Goal: Check status: Check status

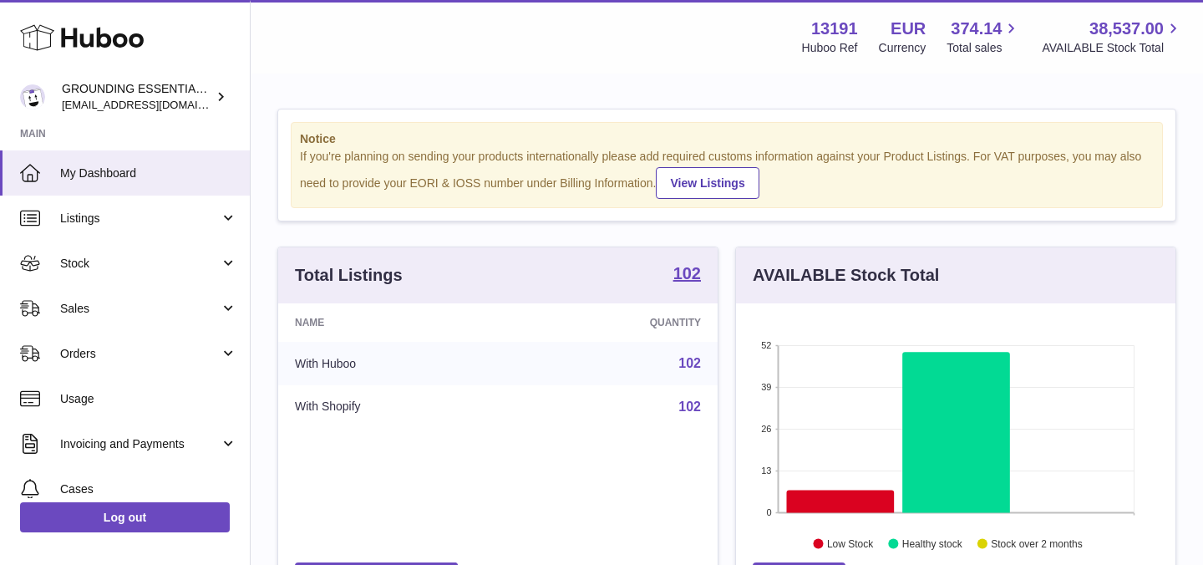
scroll to position [261, 440]
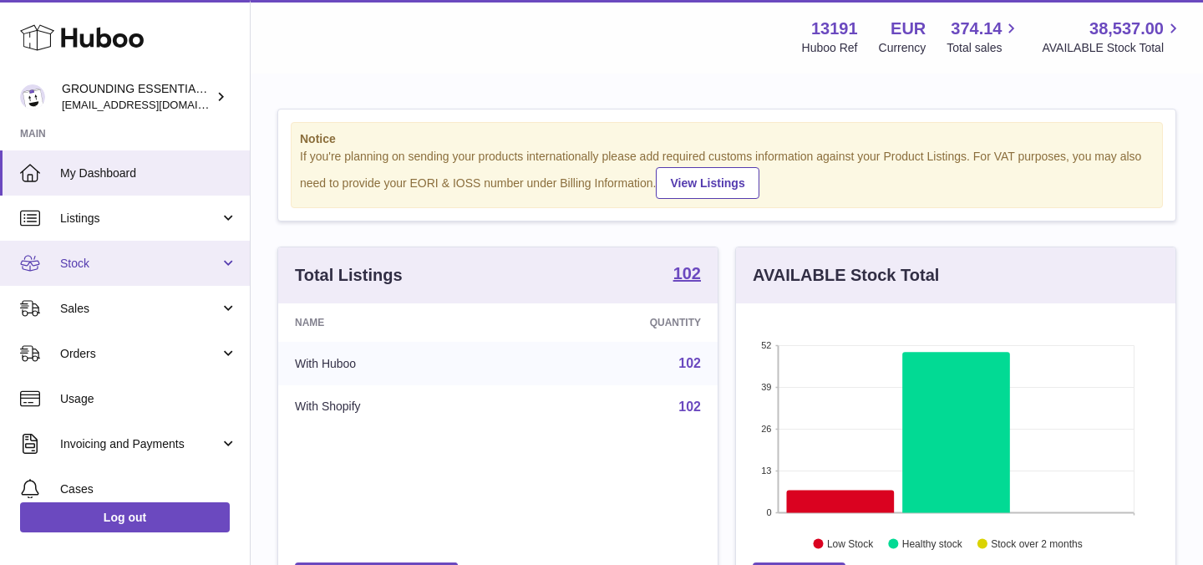
click at [181, 265] on span "Stock" at bounding box center [140, 264] width 160 height 16
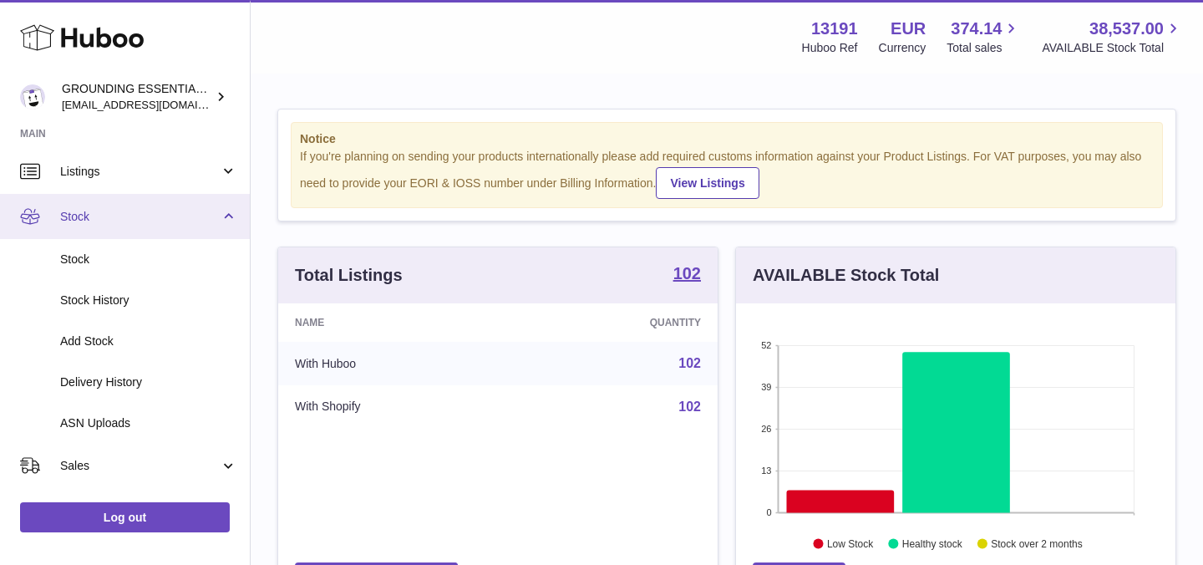
scroll to position [93, 0]
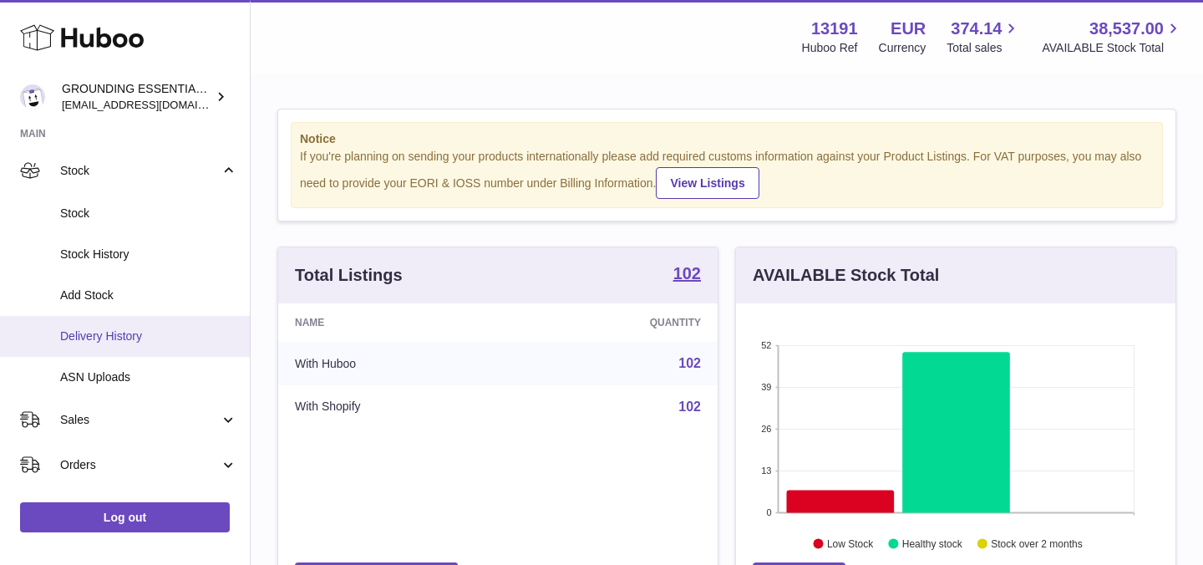
click at [161, 336] on span "Delivery History" at bounding box center [148, 336] width 177 height 16
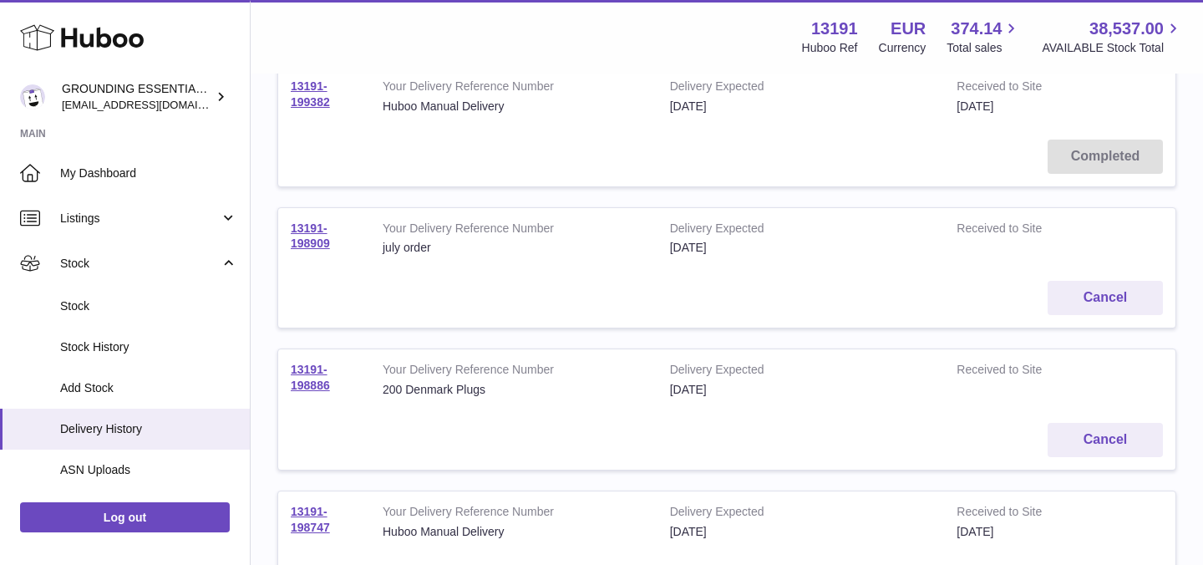
scroll to position [466, 0]
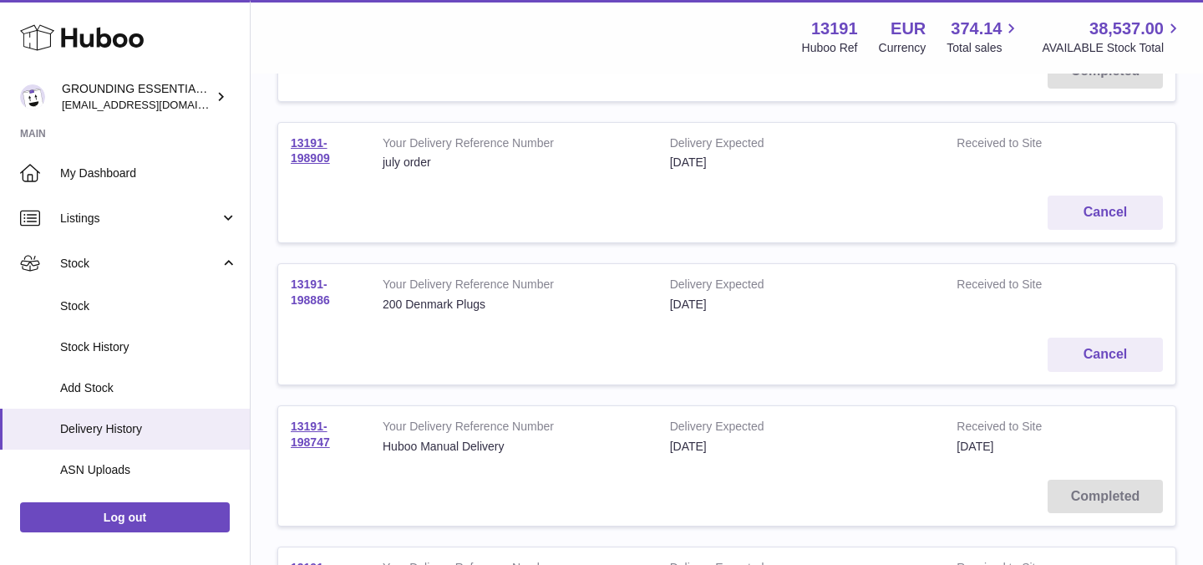
click at [311, 294] on link "13191-198886" at bounding box center [310, 291] width 39 height 29
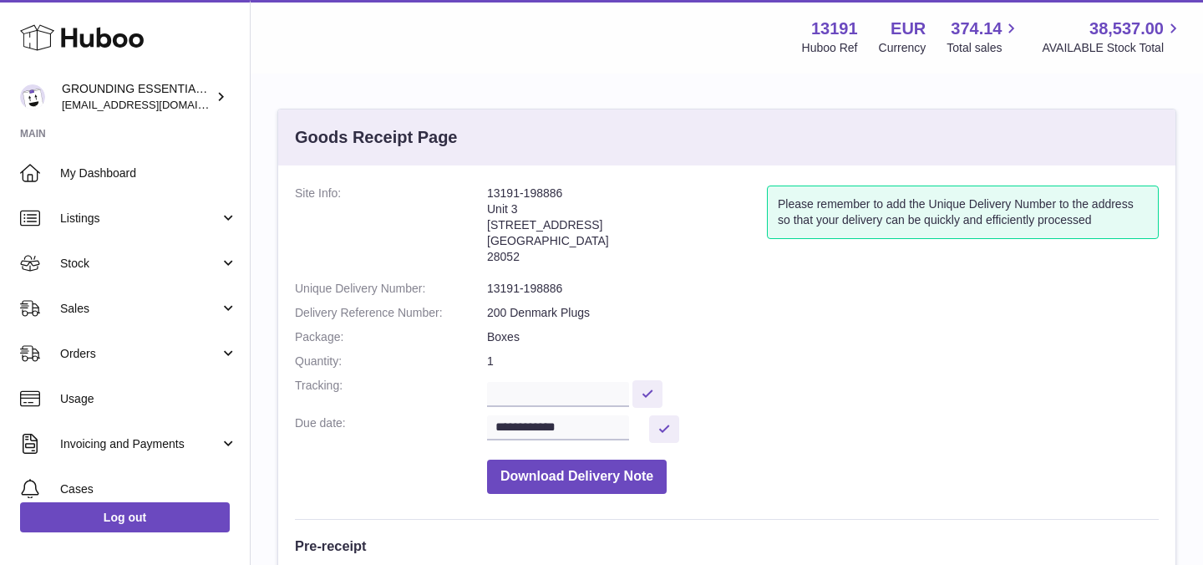
drag, startPoint x: 536, startPoint y: 258, endPoint x: 467, endPoint y: 192, distance: 95.2
click at [467, 192] on dl "**********" at bounding box center [727, 344] width 864 height 317
copy dl "13191-198886 Unit 3 Calle de Cerceda 20 Madrid 28052"
click at [674, 348] on dl "**********" at bounding box center [727, 344] width 864 height 317
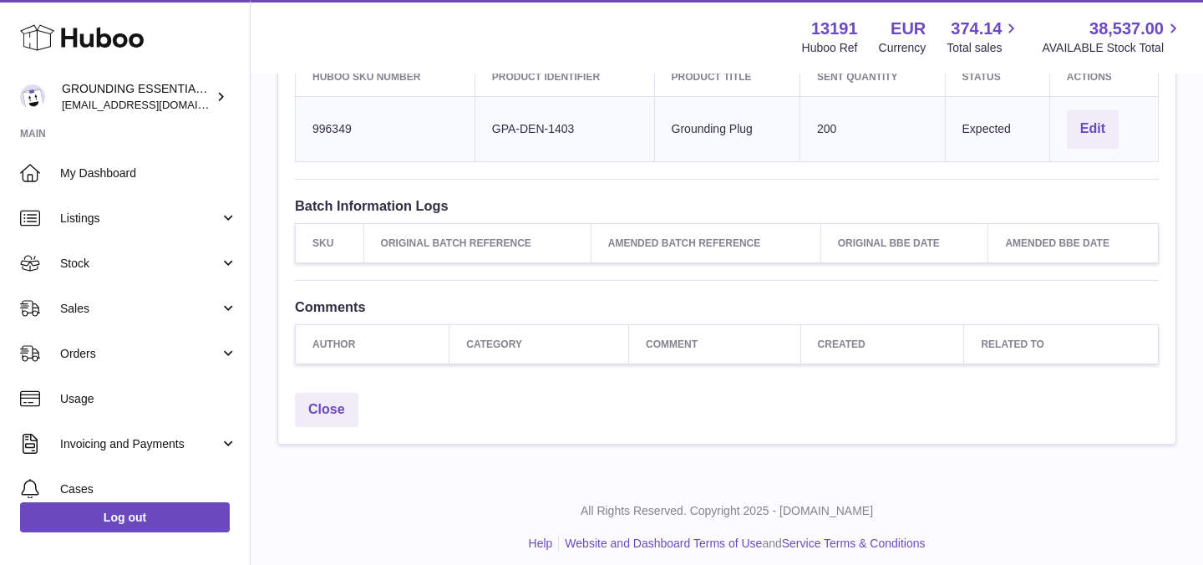
scroll to position [602, 0]
